Goal: Transaction & Acquisition: Purchase product/service

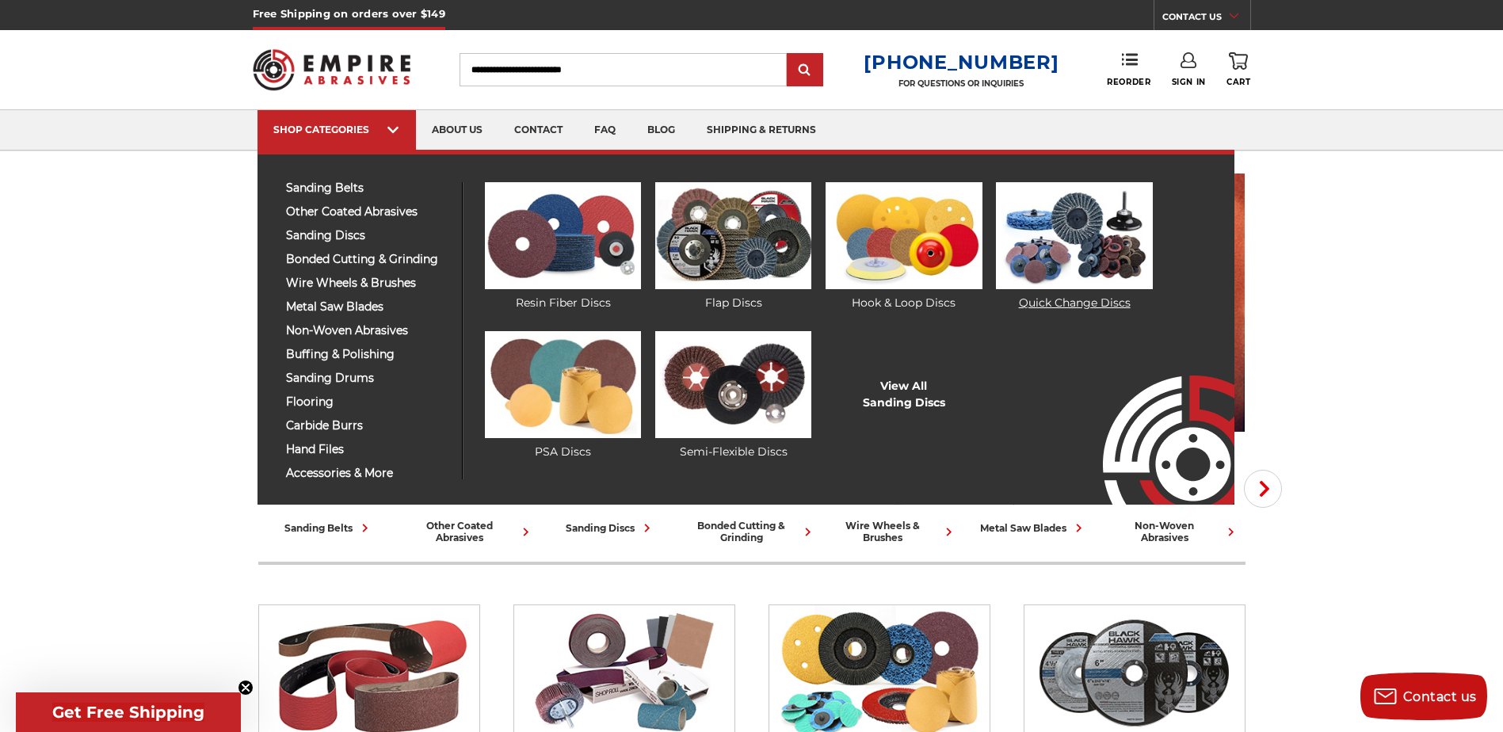
click at [1060, 231] on img at bounding box center [1074, 235] width 156 height 107
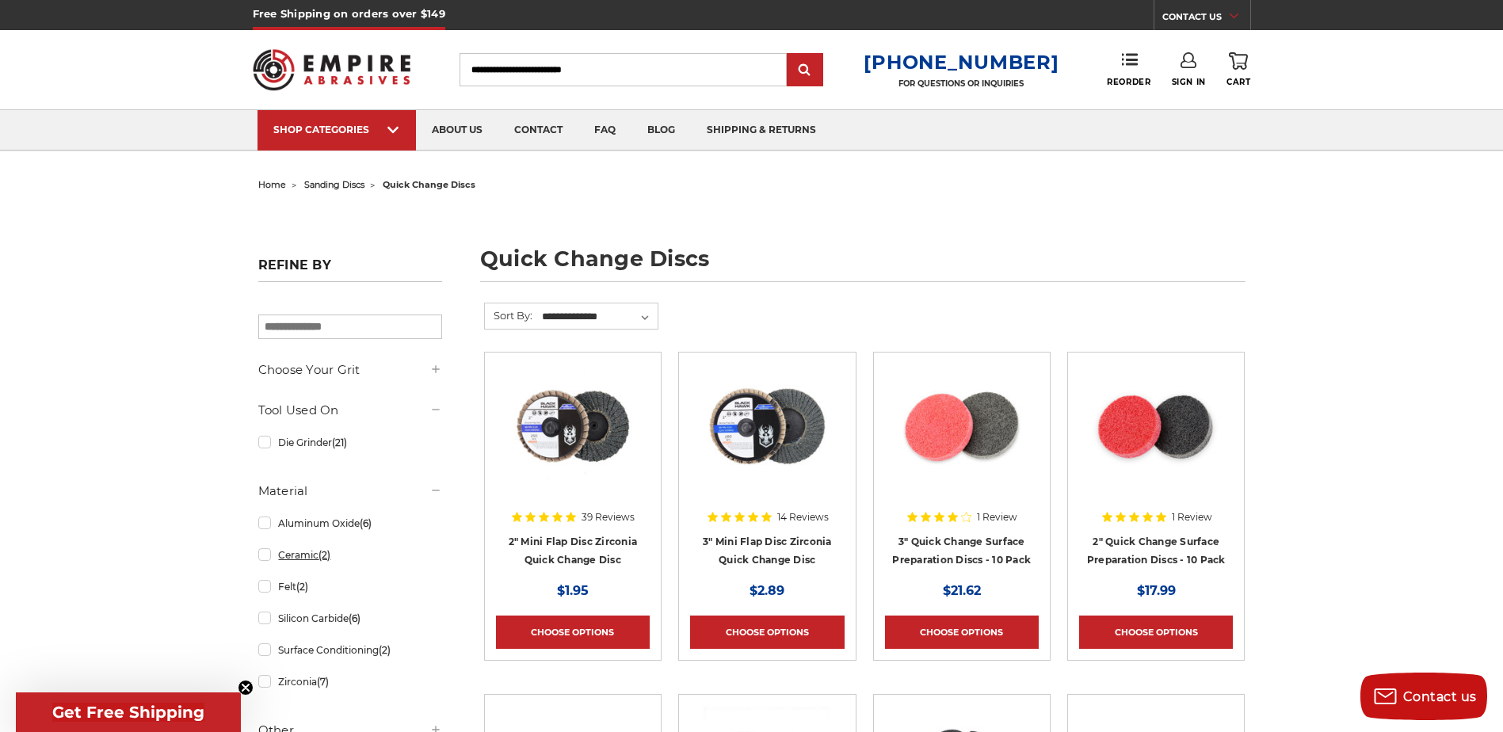
click at [309, 555] on link "Ceramic (2)" at bounding box center [350, 555] width 184 height 28
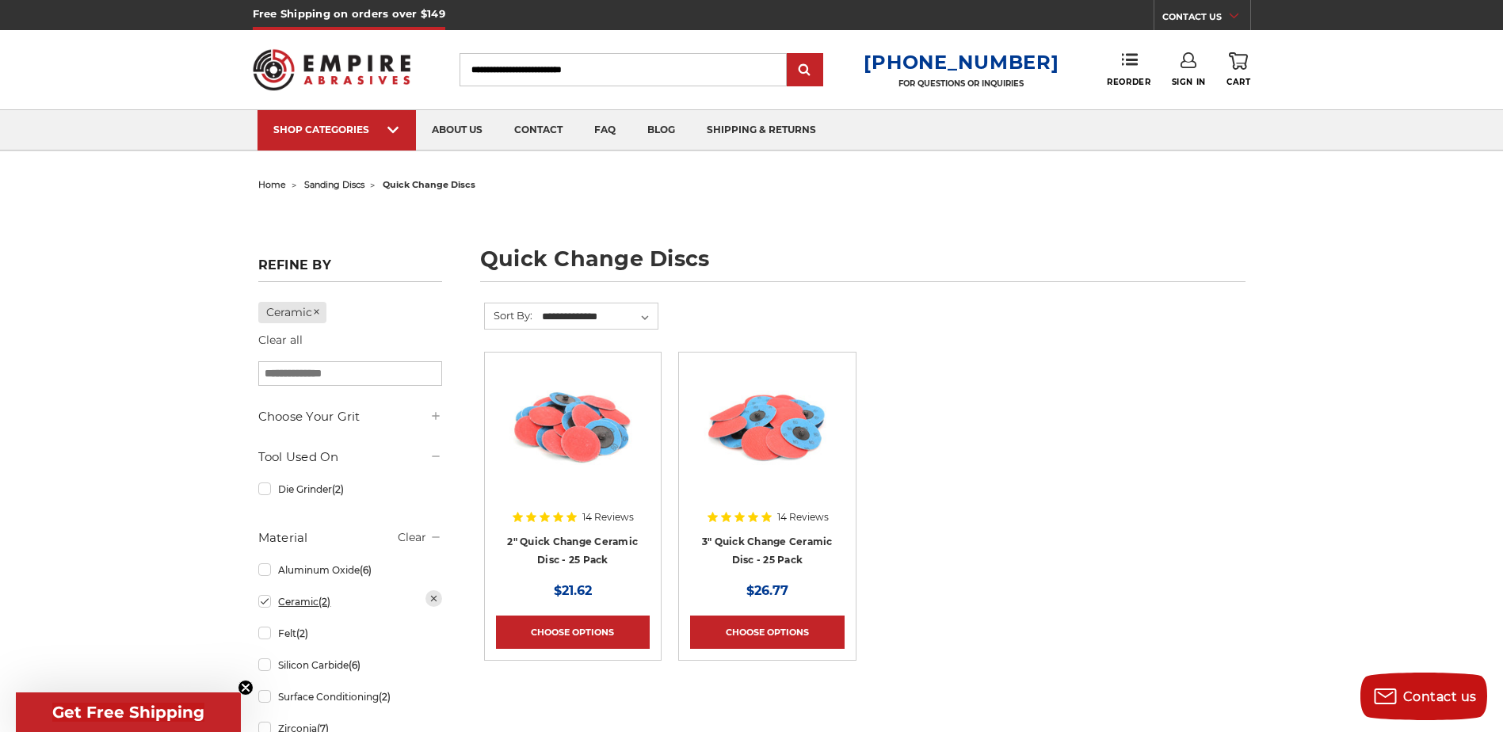
click at [262, 605] on link "Ceramic (2)" at bounding box center [350, 602] width 184 height 28
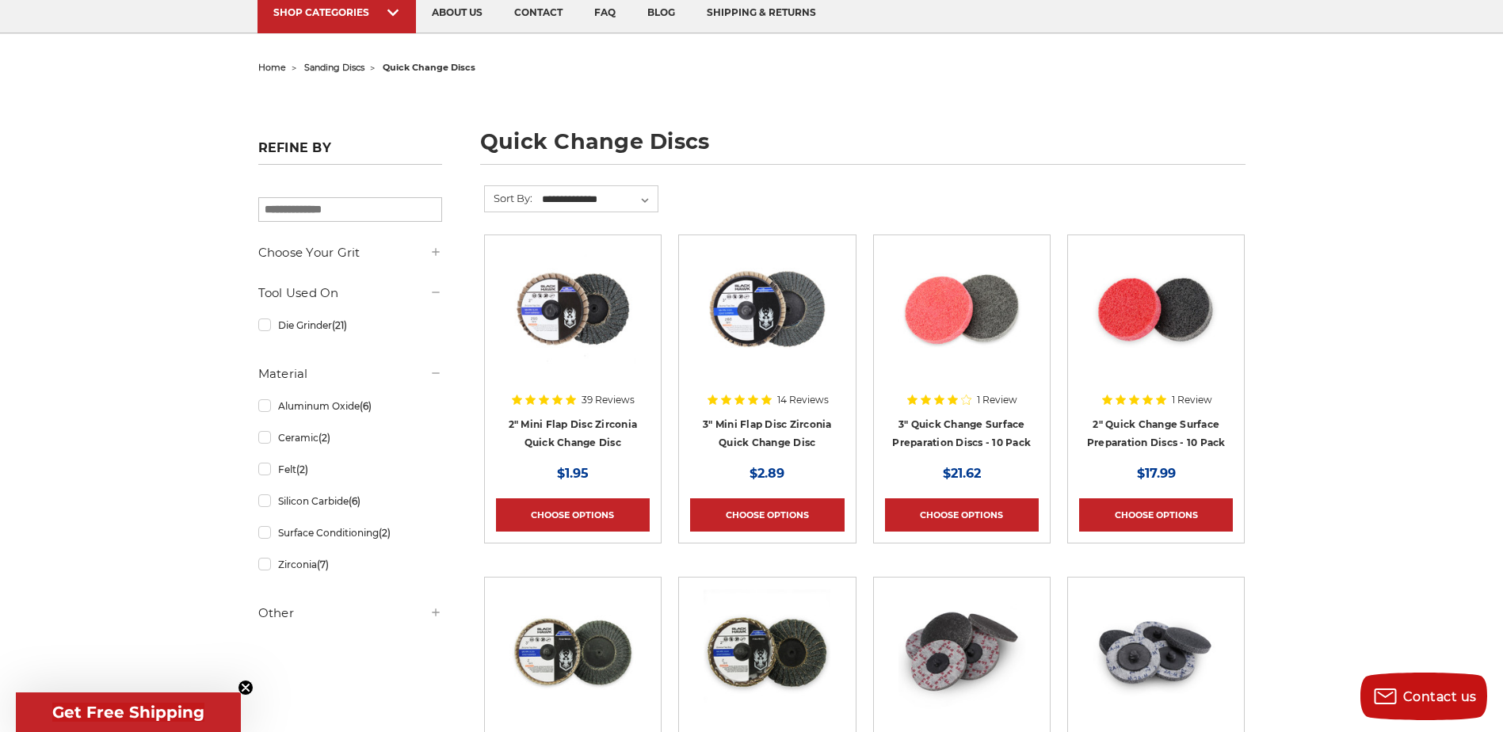
scroll to position [158, 0]
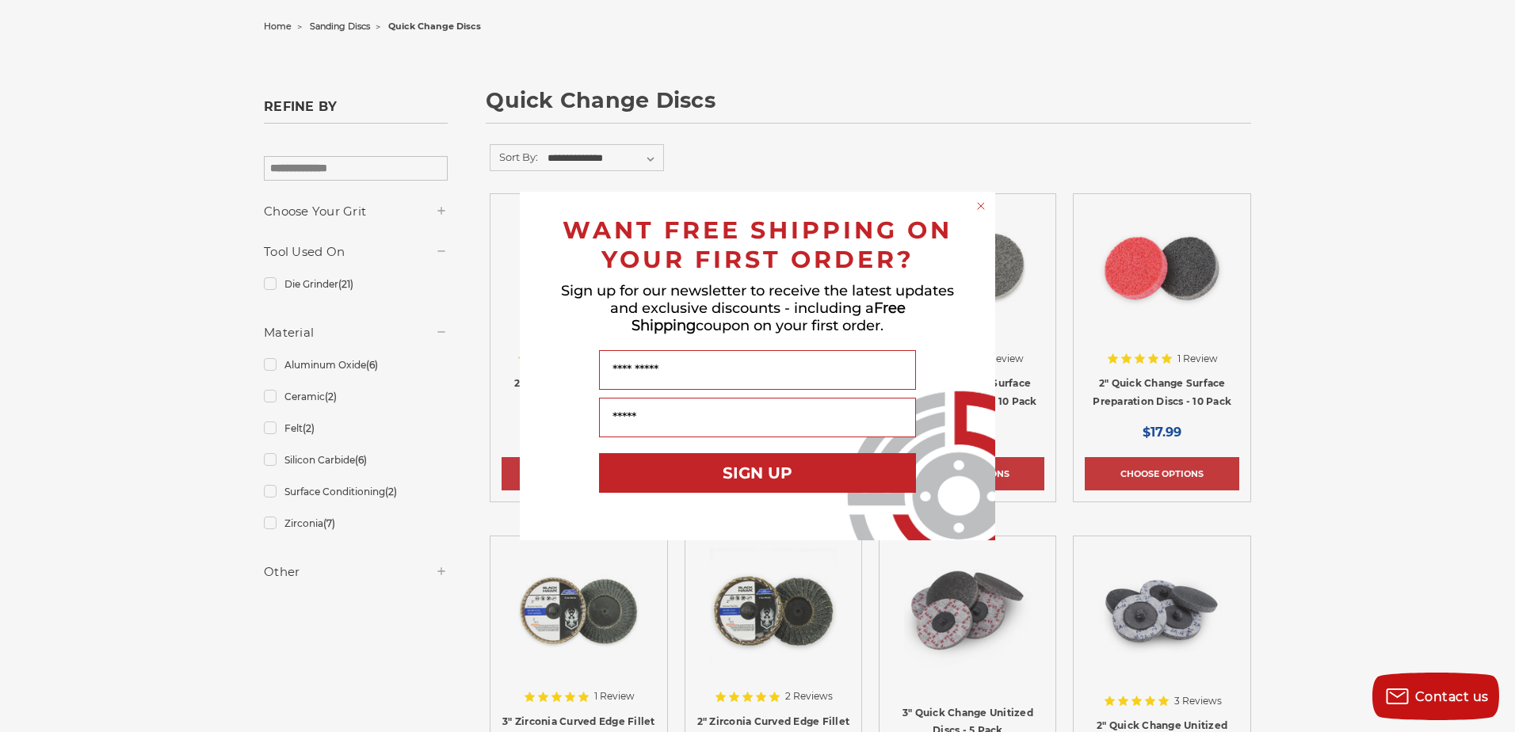
click at [981, 204] on circle "Close dialog" at bounding box center [981, 206] width 15 height 15
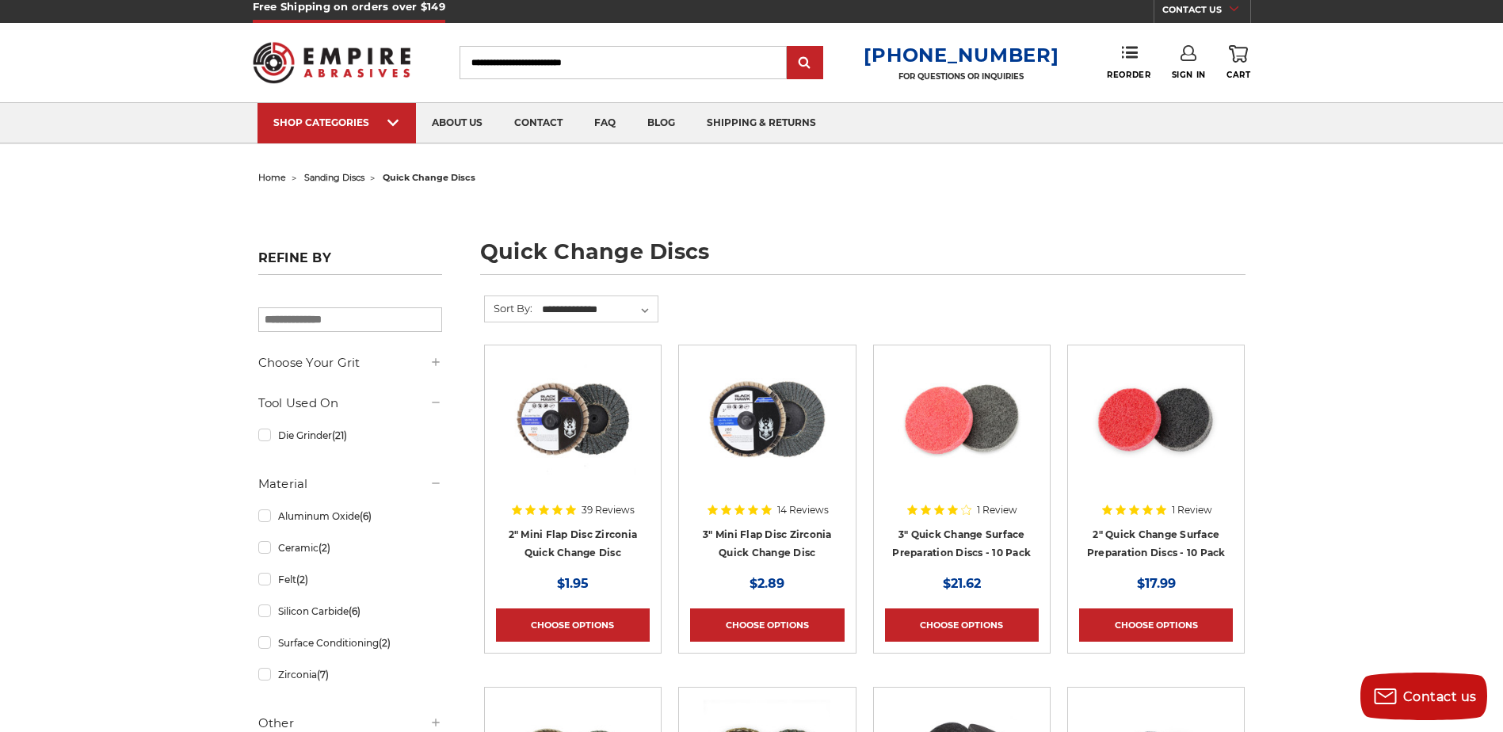
scroll to position [0, 0]
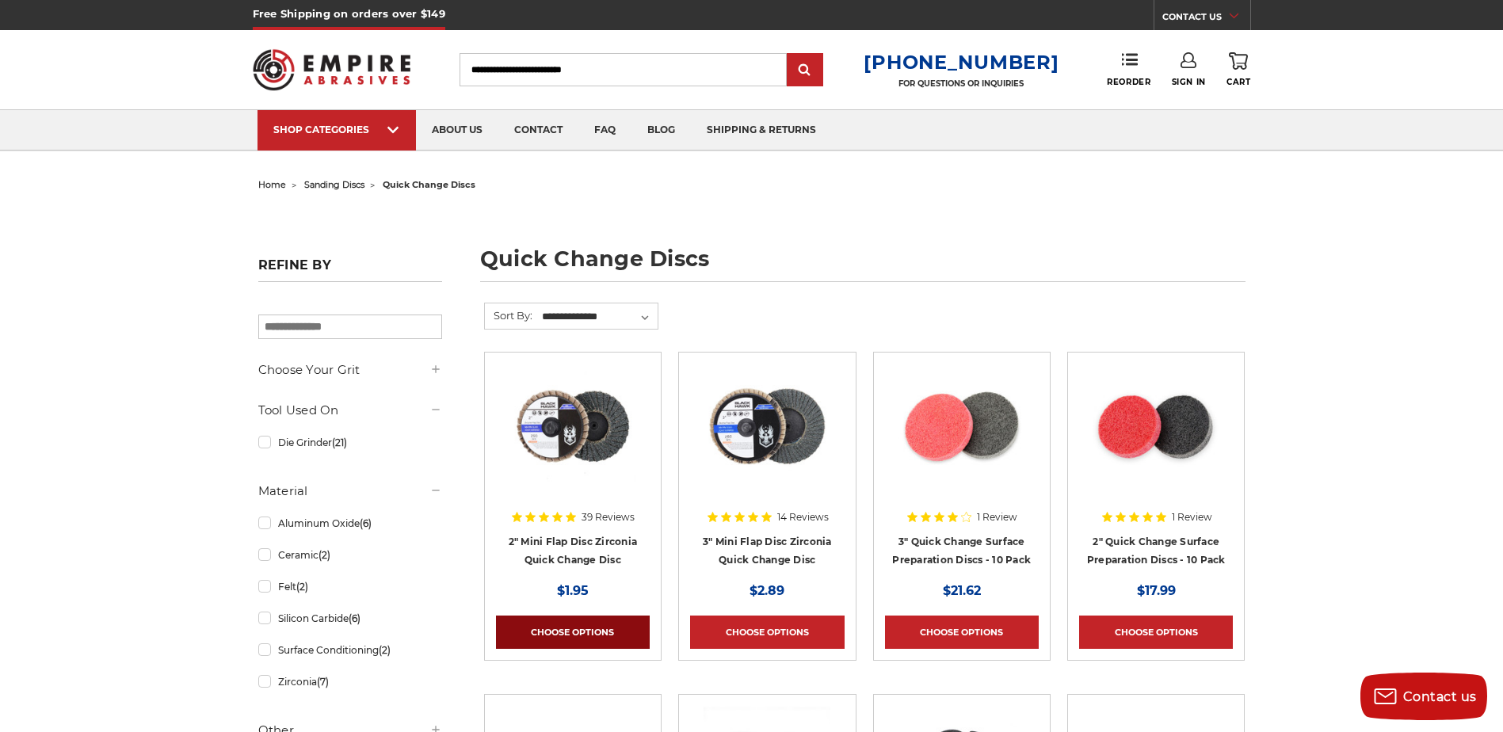
click at [572, 633] on link "Choose Options" at bounding box center [573, 632] width 154 height 33
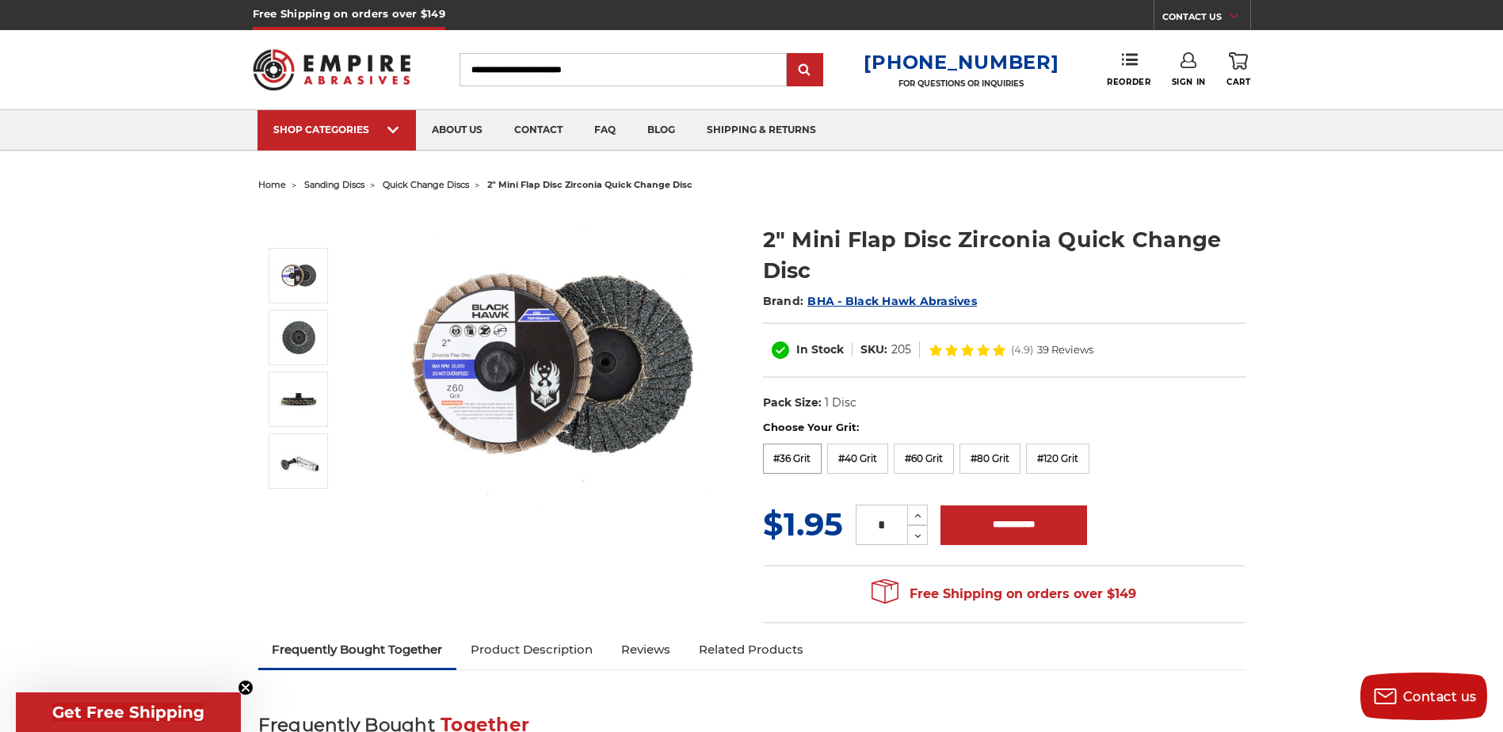
click at [799, 459] on label "#36 Grit" at bounding box center [792, 459] width 59 height 30
